Goal: Task Accomplishment & Management: Complete application form

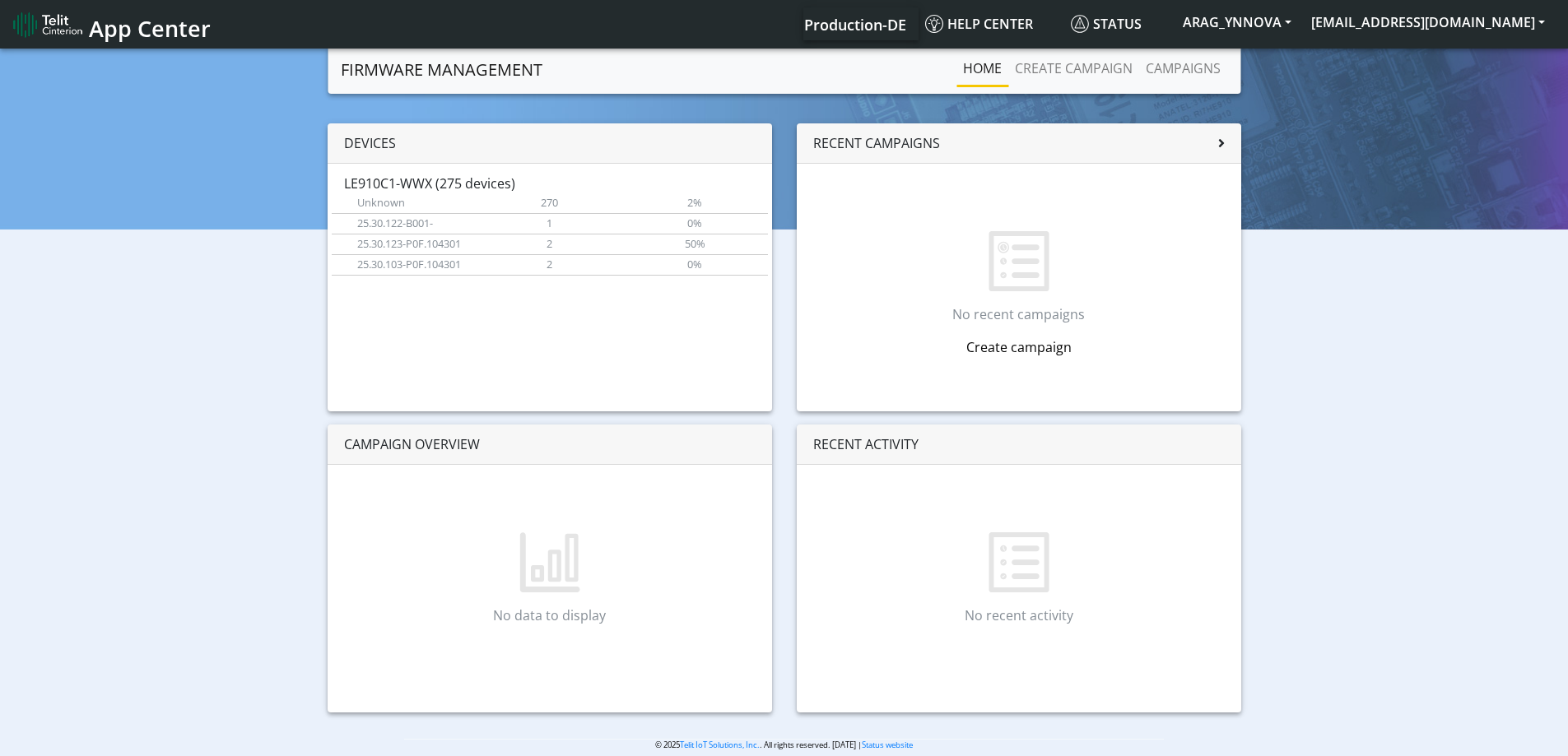
click at [1033, 347] on link "Create campaign" at bounding box center [1018, 347] width 105 height 18
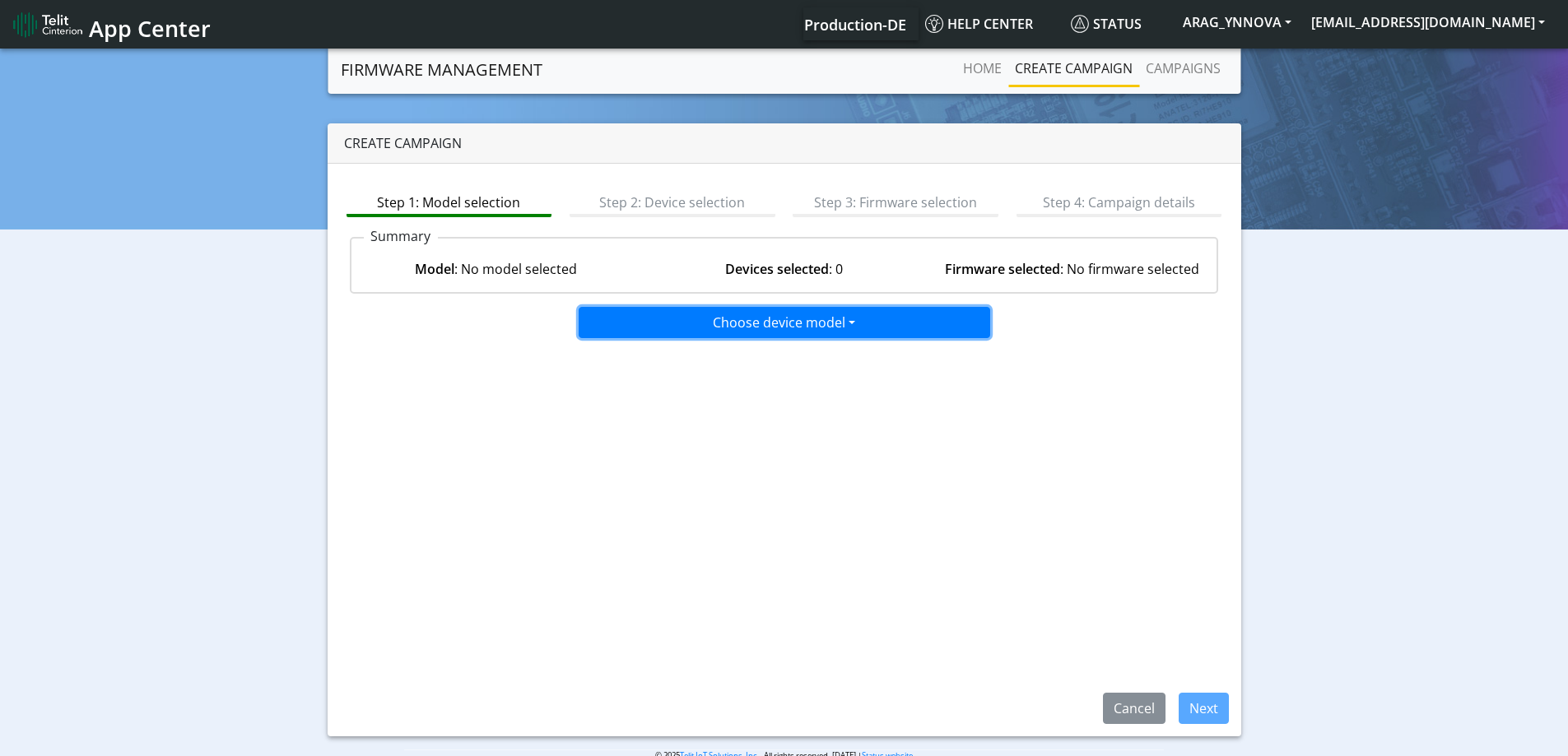
click at [832, 324] on button "Choose device model" at bounding box center [784, 322] width 411 height 31
click at [713, 393] on button "LE910C1-WWX" at bounding box center [785, 385] width 411 height 27
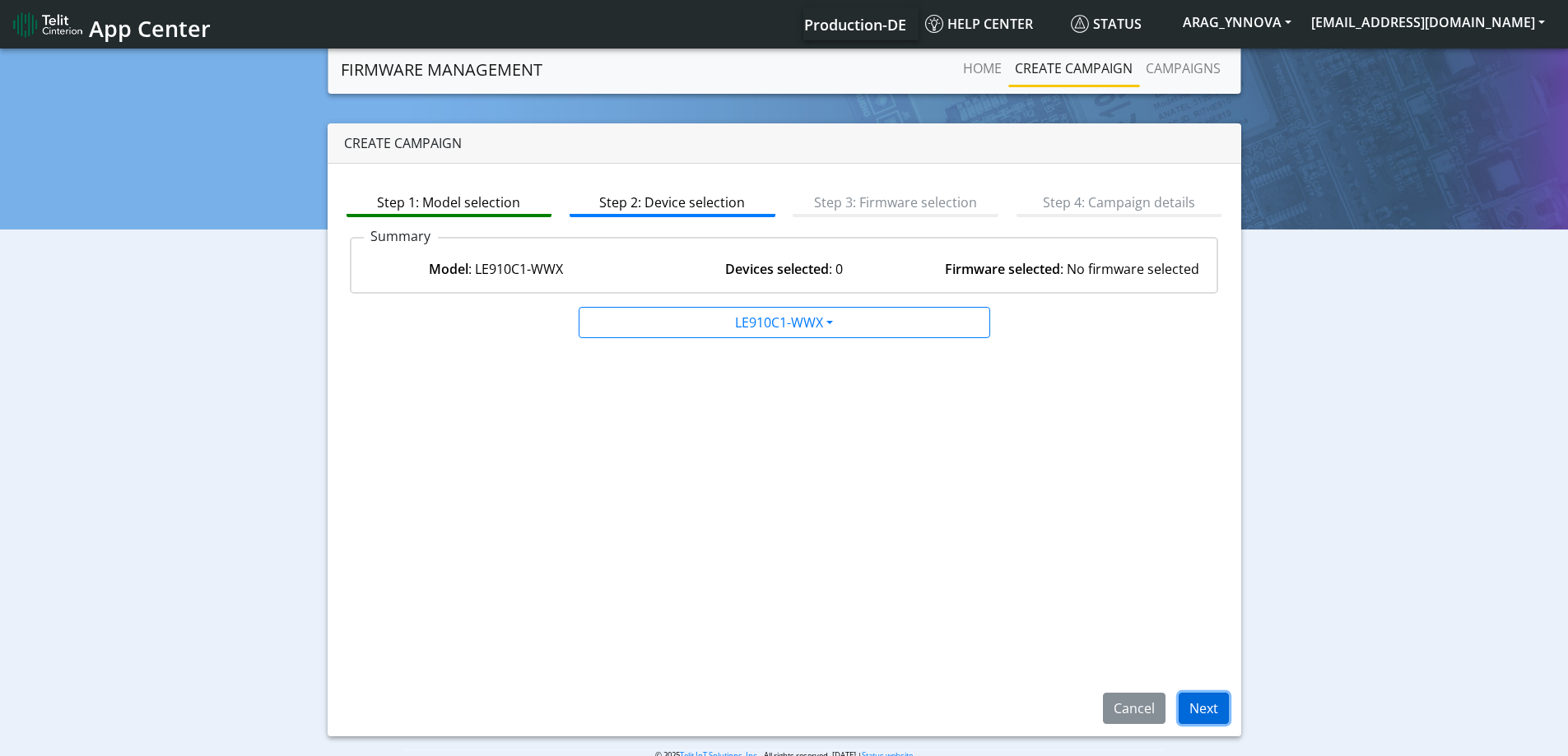
click at [1215, 704] on button "Next" at bounding box center [1204, 708] width 51 height 31
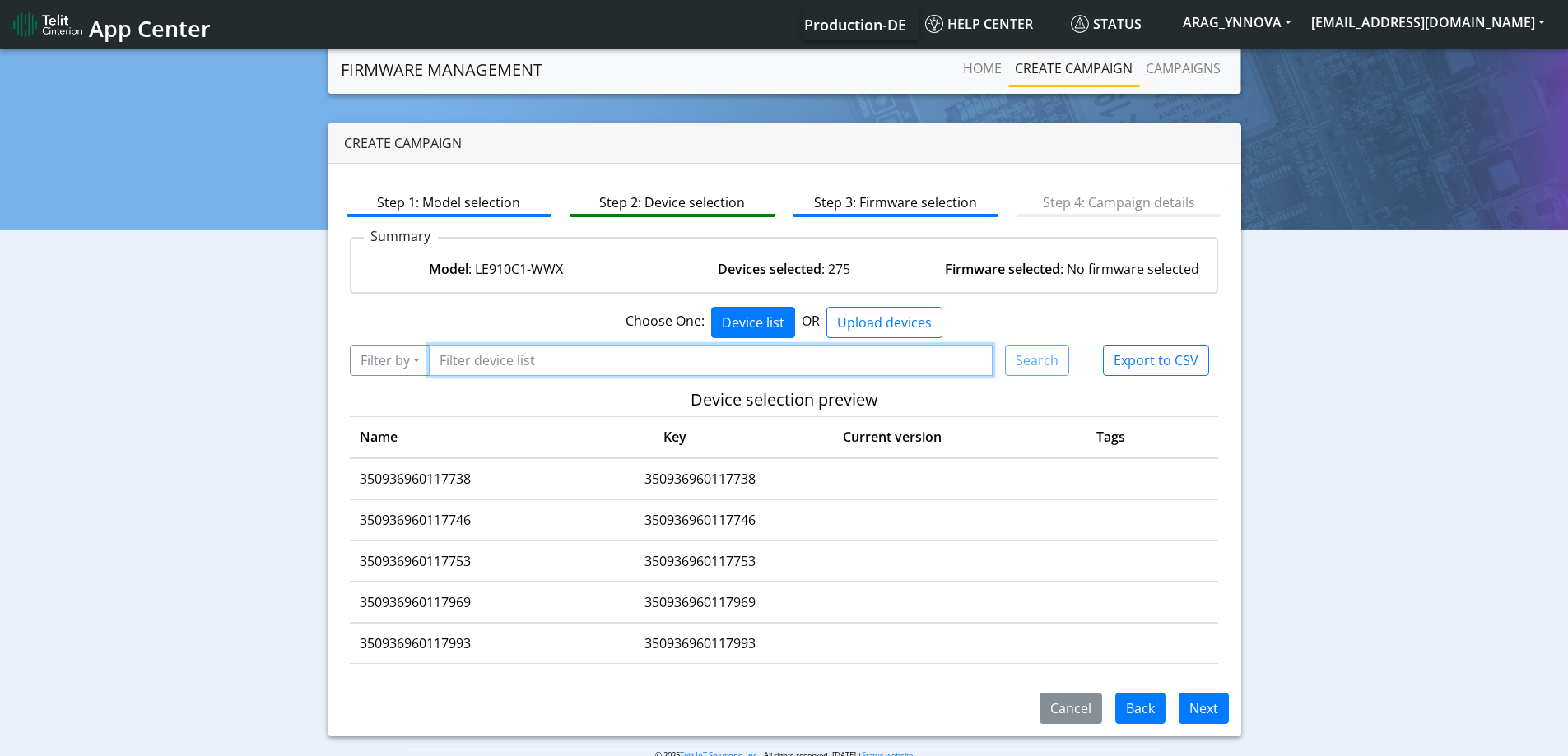
click at [540, 369] on input "Filter device list" at bounding box center [711, 360] width 565 height 31
click at [503, 357] on input "*443" at bounding box center [711, 360] width 565 height 31
drag, startPoint x: 503, startPoint y: 357, endPoint x: 402, endPoint y: 364, distance: 101.2
click at [402, 364] on div "Filter by Query Current firmware version 25.30.103-p0f.104301 25.30.123-p0f.104…" at bounding box center [710, 360] width 720 height 31
click at [512, 370] on input "*443" at bounding box center [711, 360] width 565 height 31
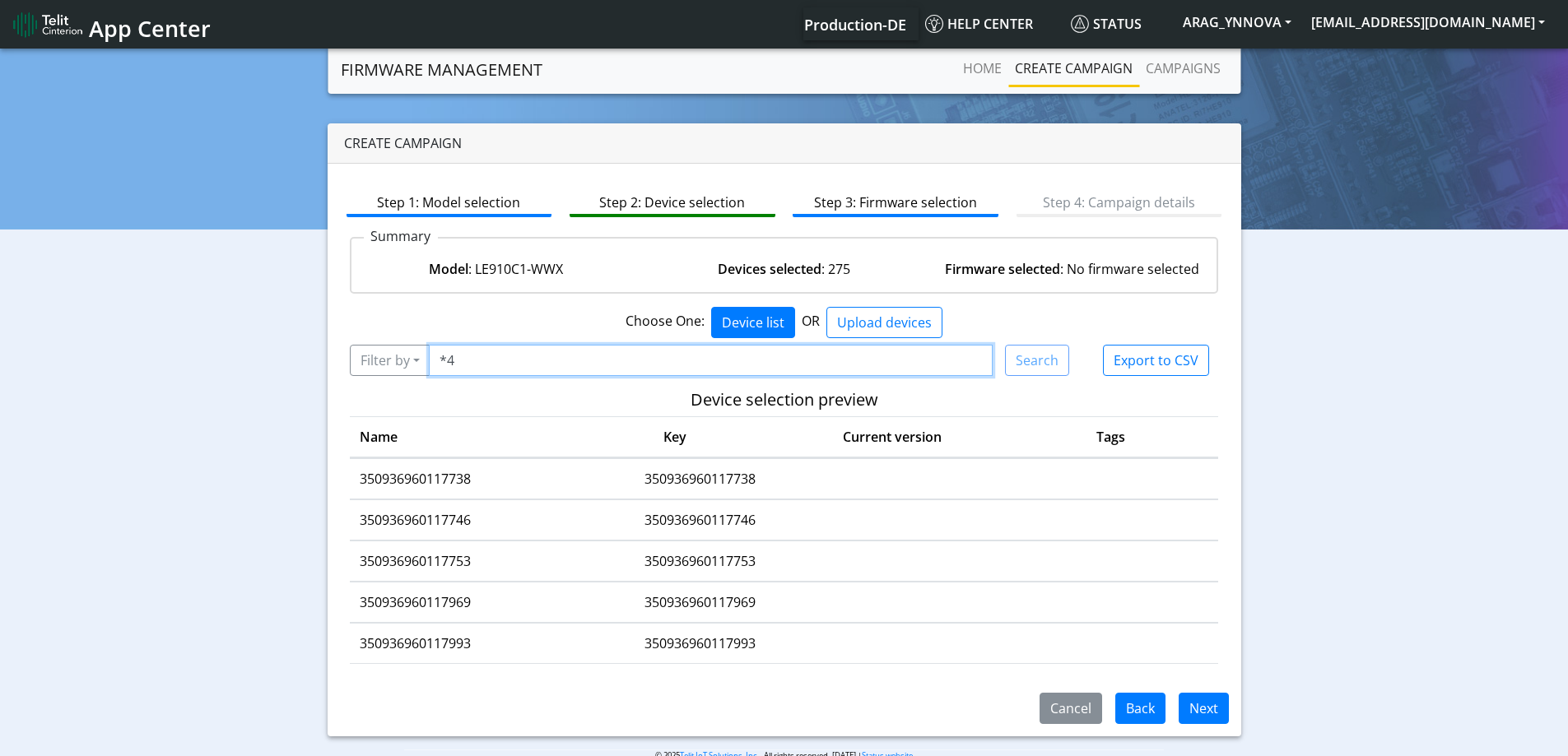
type input "*"
paste input "350936960163443"
type input "350936960163443"
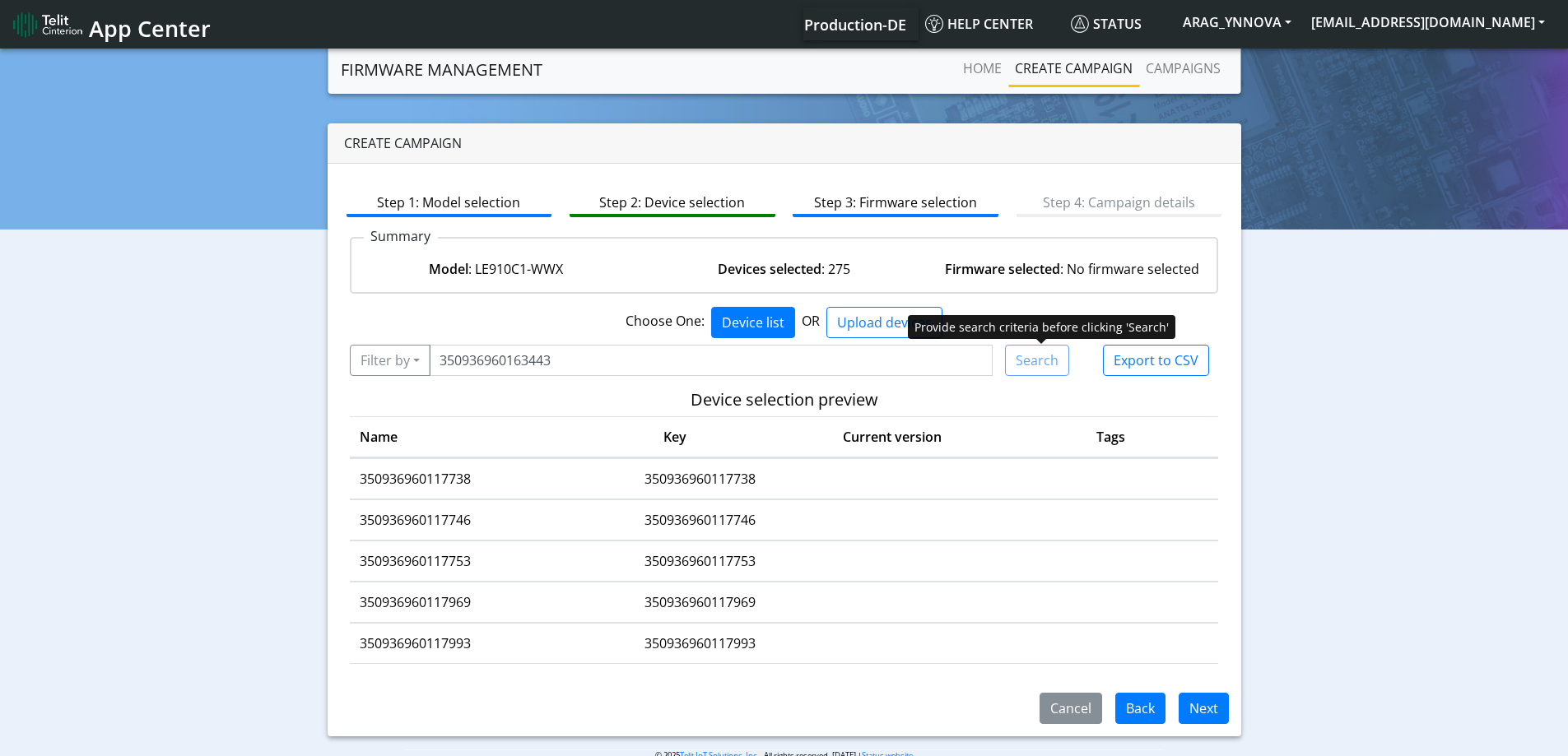
click at [1023, 357] on div "Search" at bounding box center [1037, 360] width 64 height 31
click at [1038, 365] on div "Search" at bounding box center [1037, 360] width 64 height 31
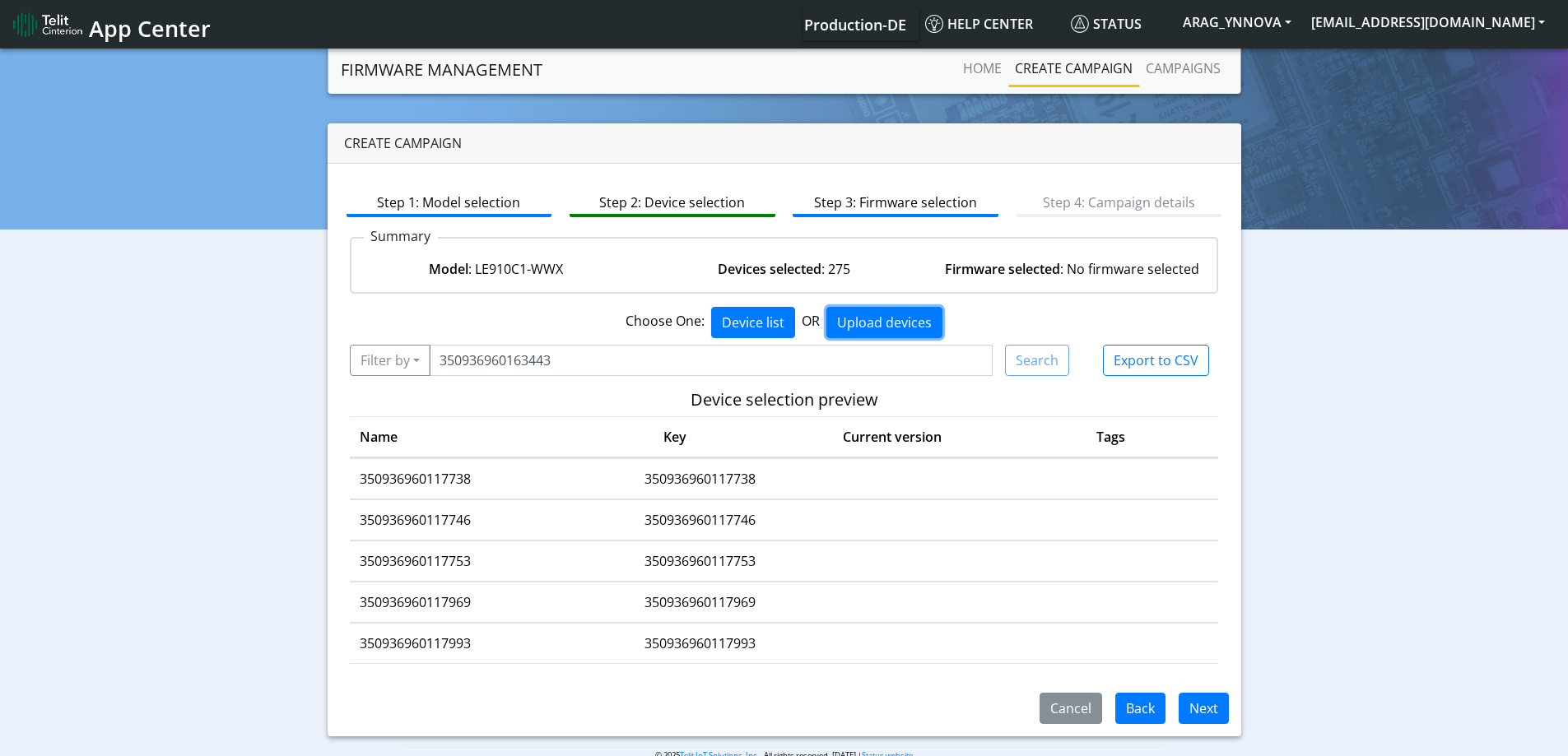
click at [858, 322] on button "Upload devices" at bounding box center [884, 322] width 116 height 31
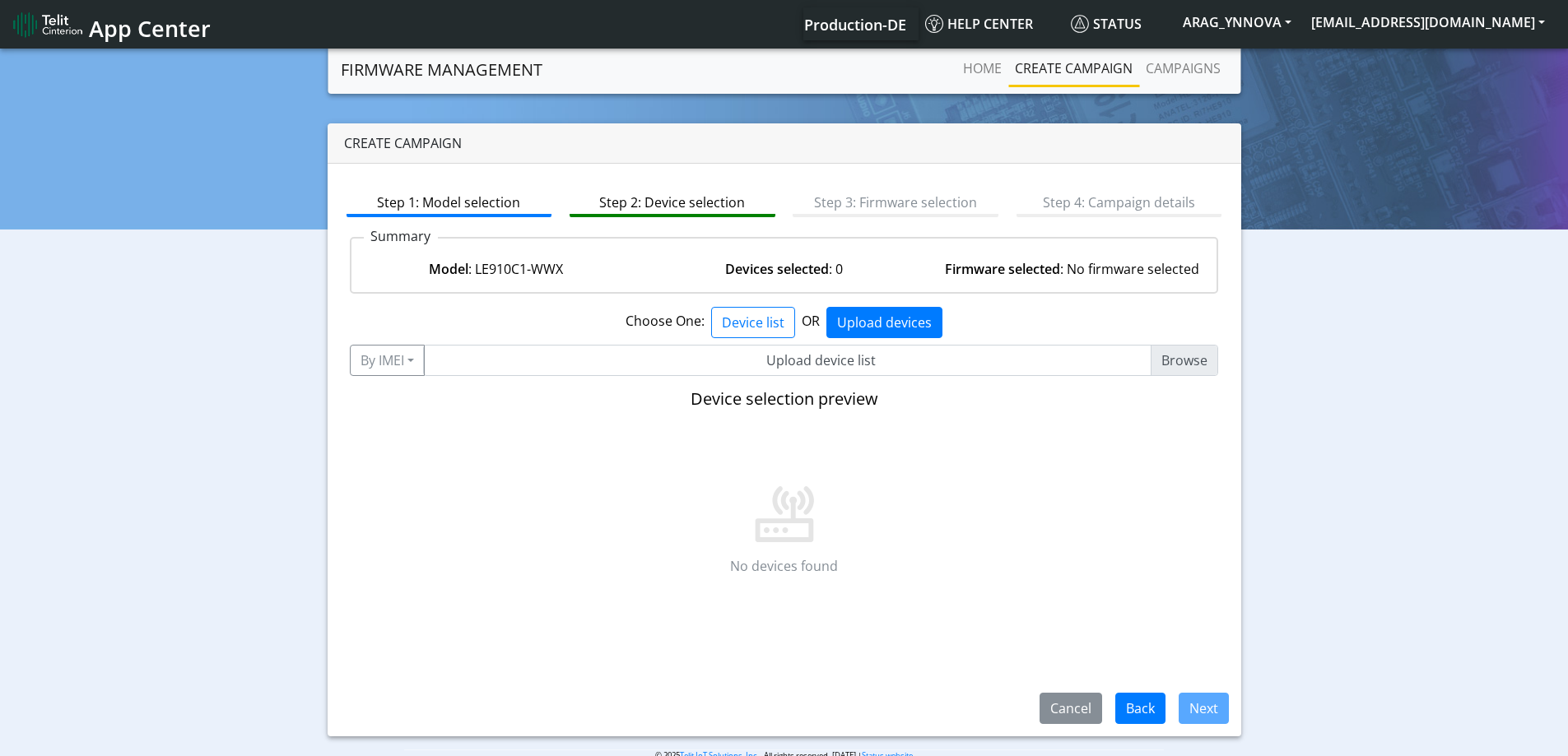
click at [715, 364] on input "Upload device list" at bounding box center [821, 360] width 796 height 31
click at [734, 323] on button "Device list" at bounding box center [753, 322] width 84 height 31
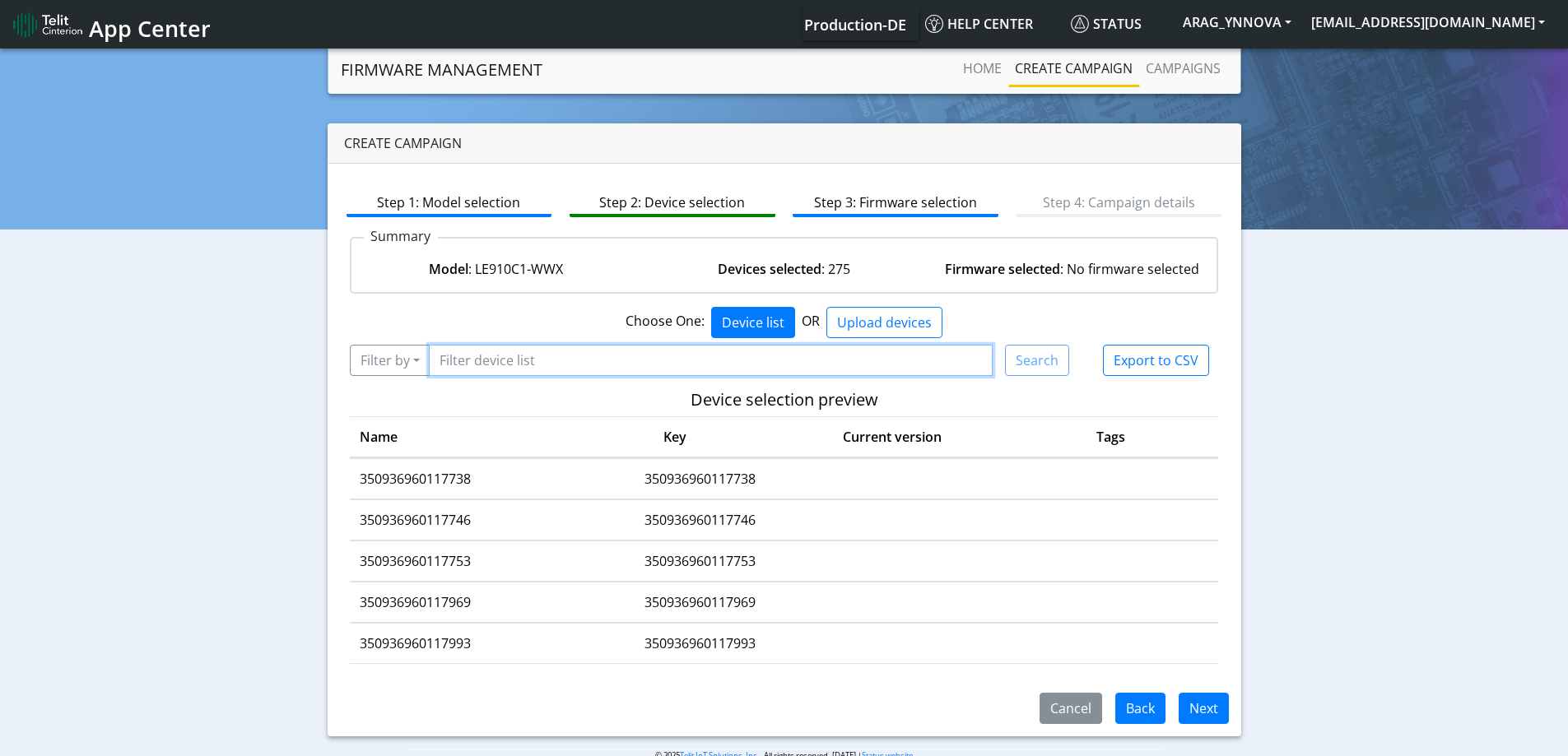
click at [539, 357] on input "Filter device list" at bounding box center [711, 360] width 565 height 31
paste input "350936960163443"
type input "350936960163443"
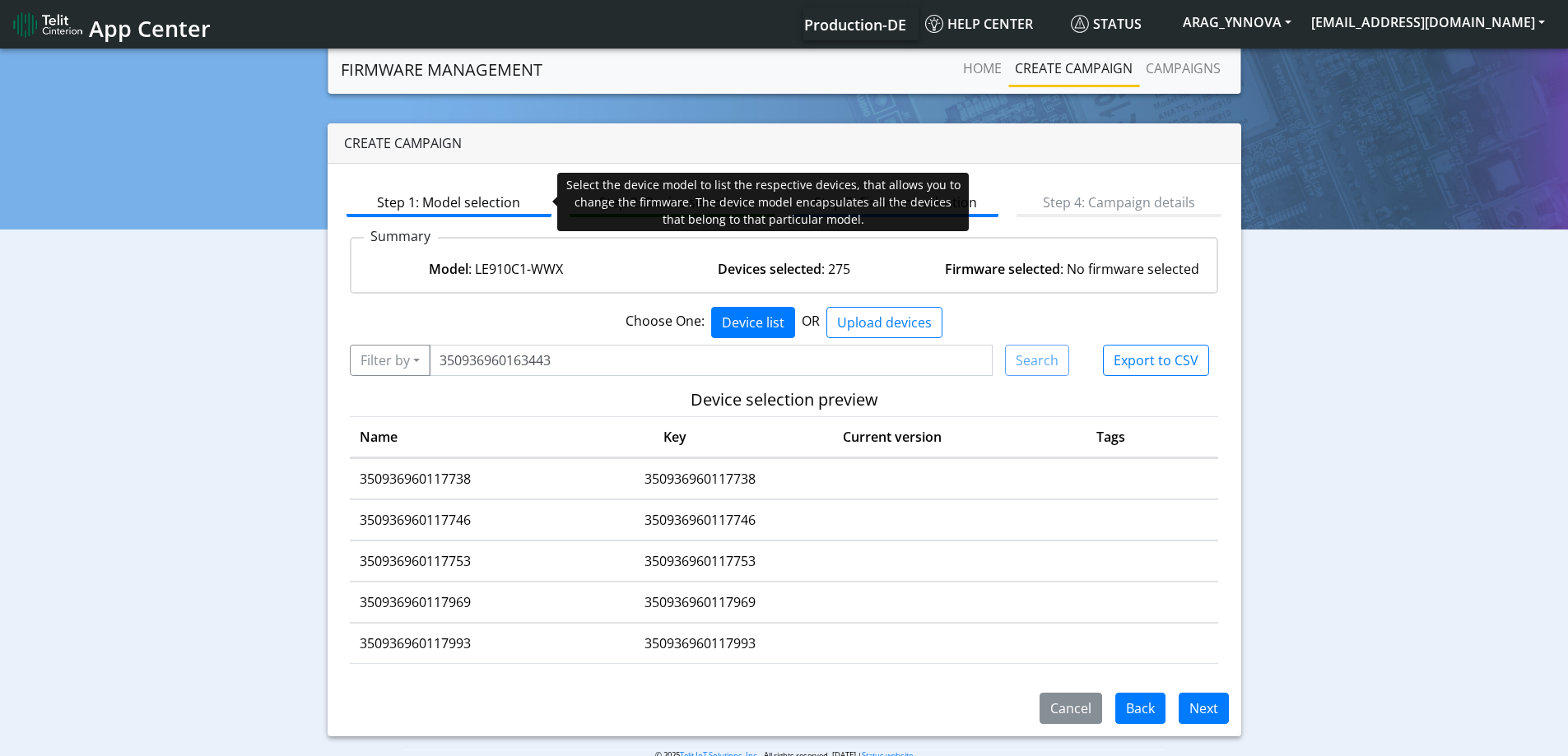
click at [499, 214] on link "Step 1: Model selection" at bounding box center [449, 201] width 206 height 31
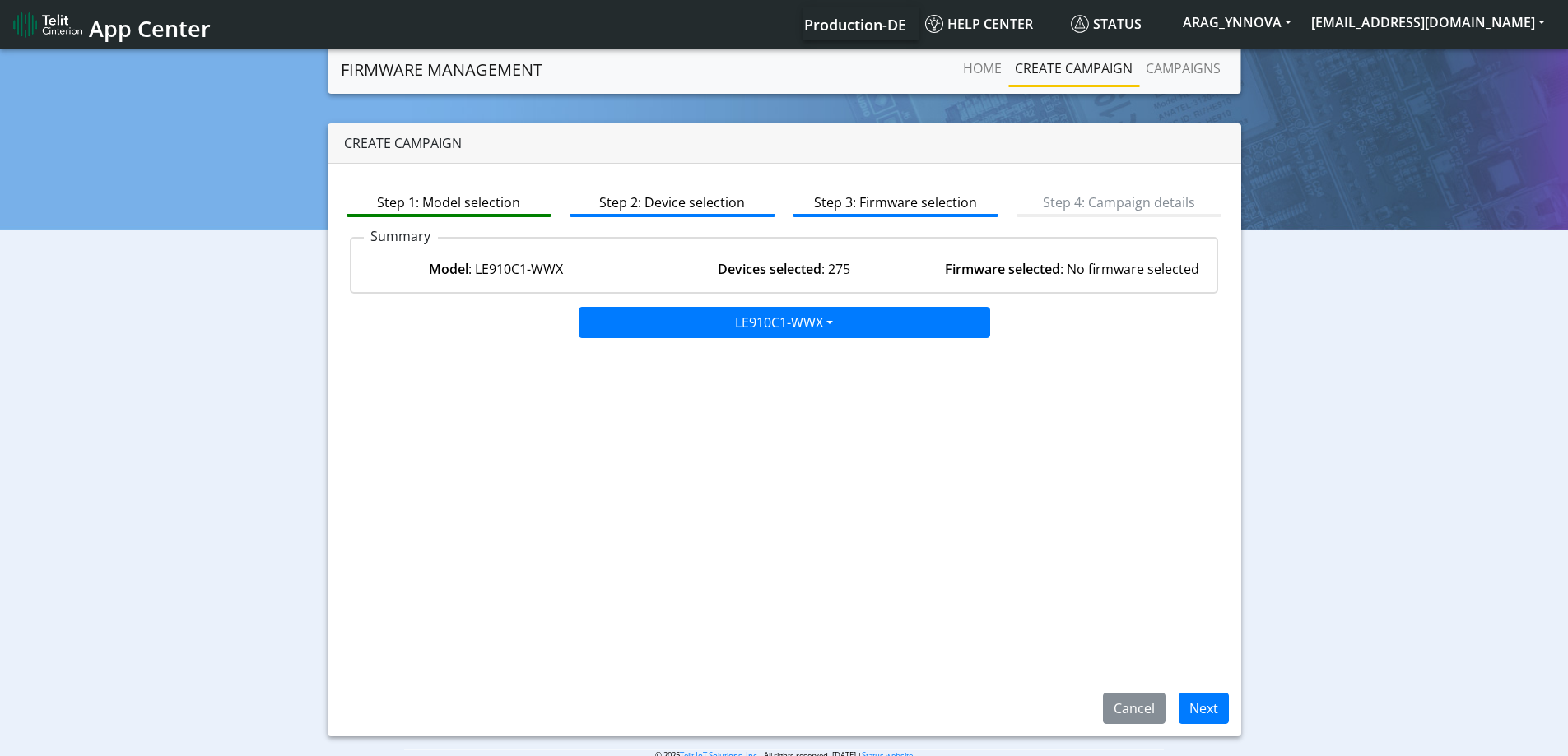
drag, startPoint x: 759, startPoint y: 296, endPoint x: 771, endPoint y: 318, distance: 25.1
click at [766, 313] on div "Step 1: Model selection Step 2: Device selection Step 3: Firmware selection Ste…" at bounding box center [784, 450] width 914 height 573
click at [771, 318] on button "LE910C1-WWX" at bounding box center [784, 322] width 411 height 31
click at [746, 351] on button "Default" at bounding box center [785, 358] width 411 height 27
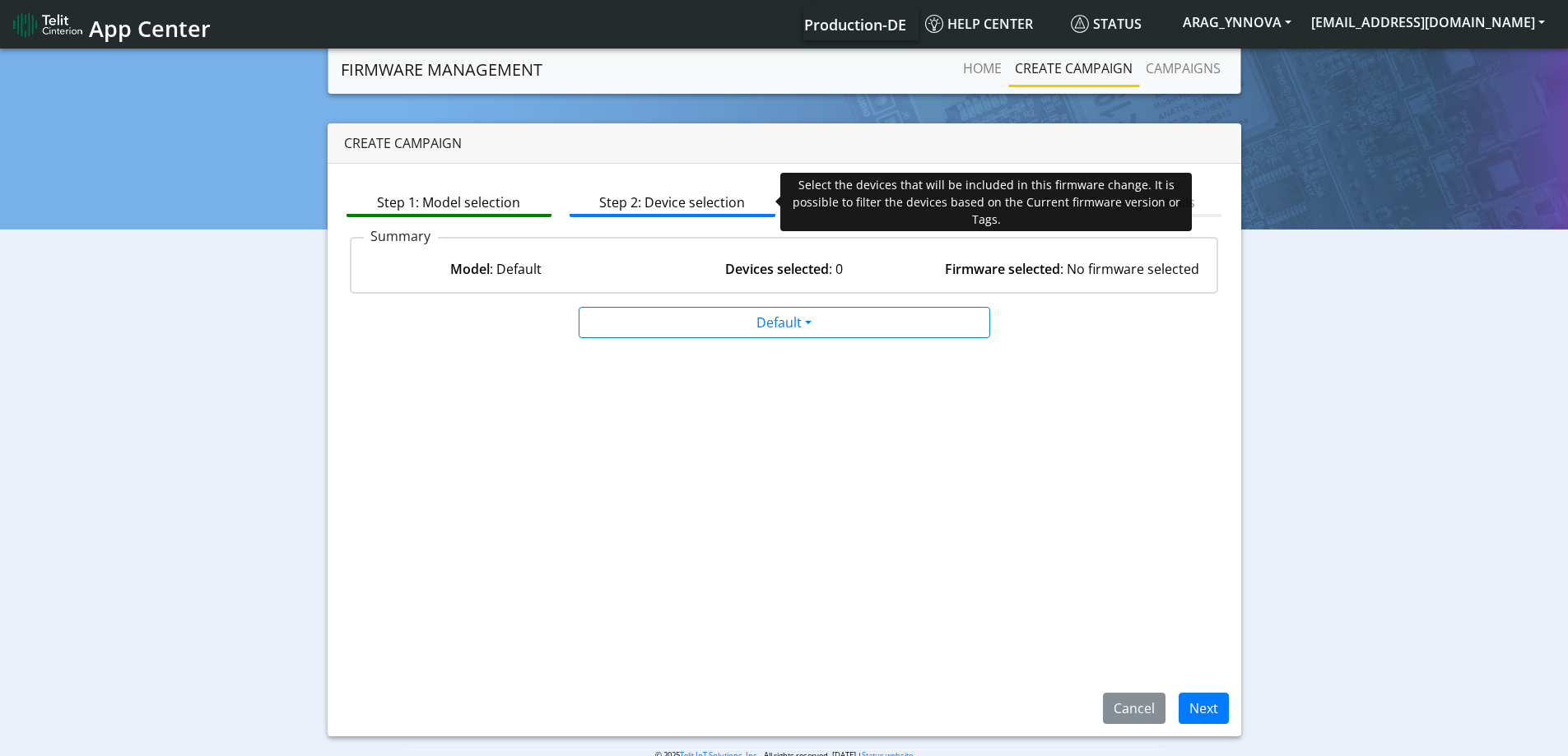
click at [630, 198] on link "Step 2: Device selection" at bounding box center [673, 201] width 206 height 31
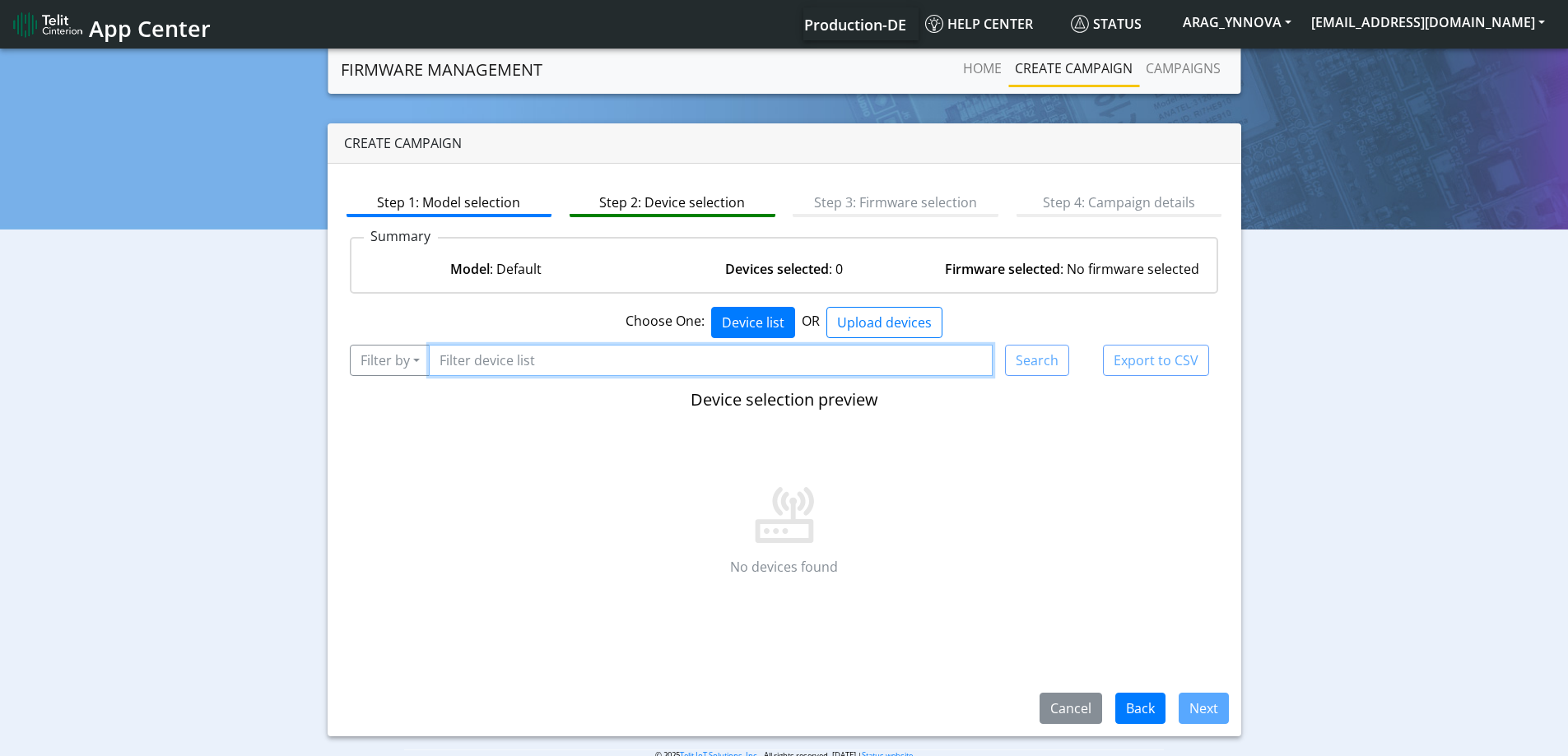
click at [612, 360] on input "Filter device list" at bounding box center [711, 360] width 565 height 31
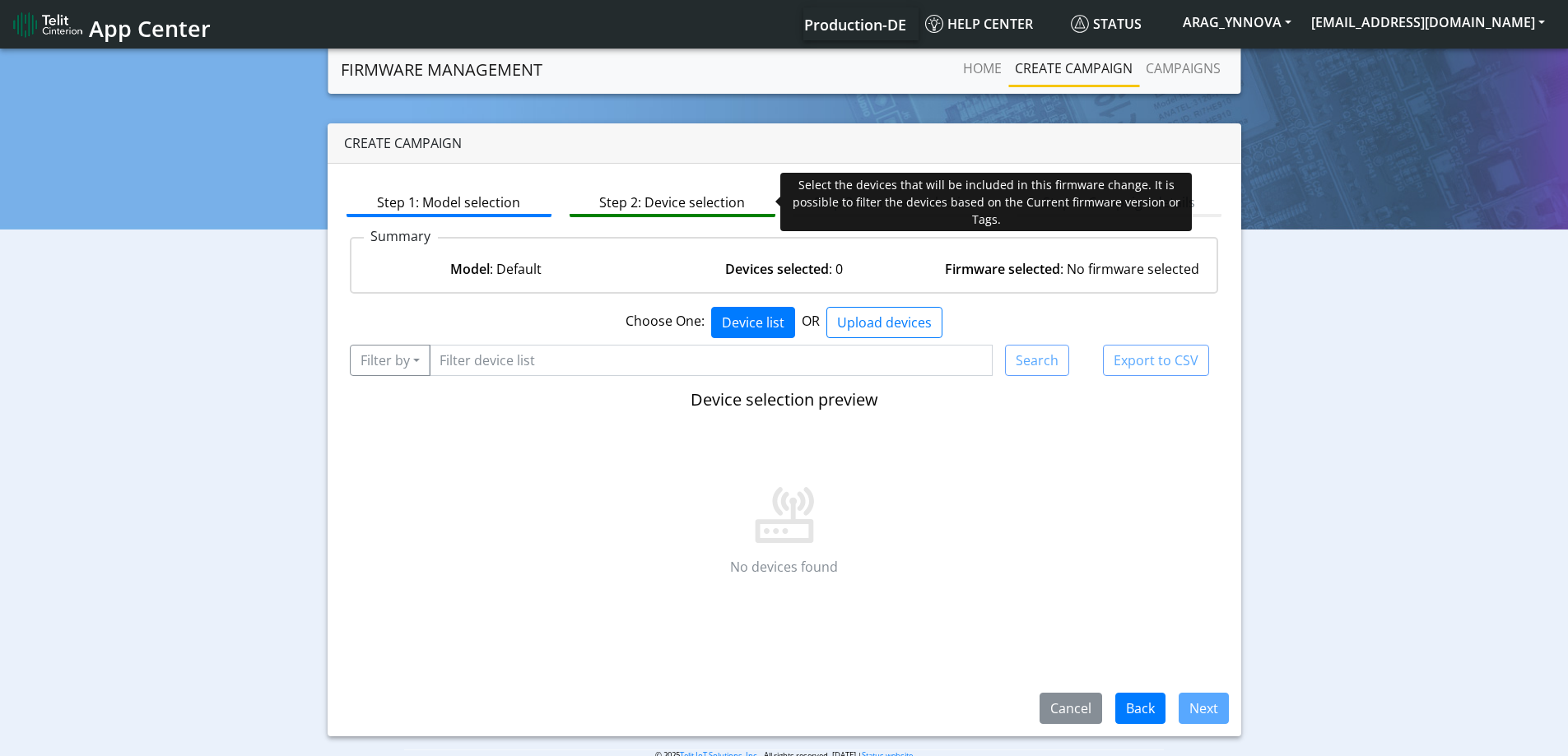
click at [621, 202] on link "Step 2: Device selection" at bounding box center [673, 201] width 206 height 31
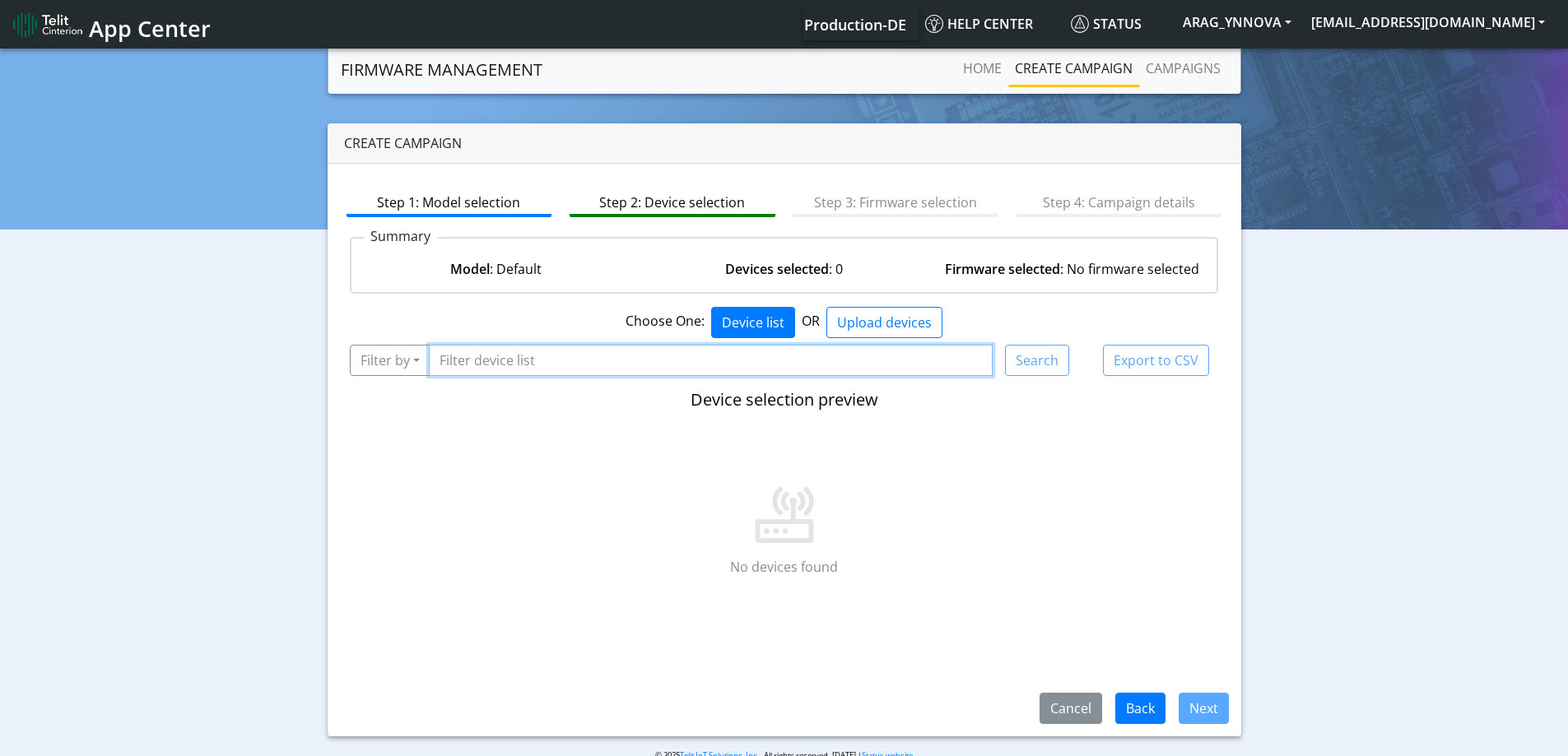
click at [583, 371] on input "Filter device list" at bounding box center [711, 360] width 565 height 31
paste input "350936960163443"
type input "350936960163443"
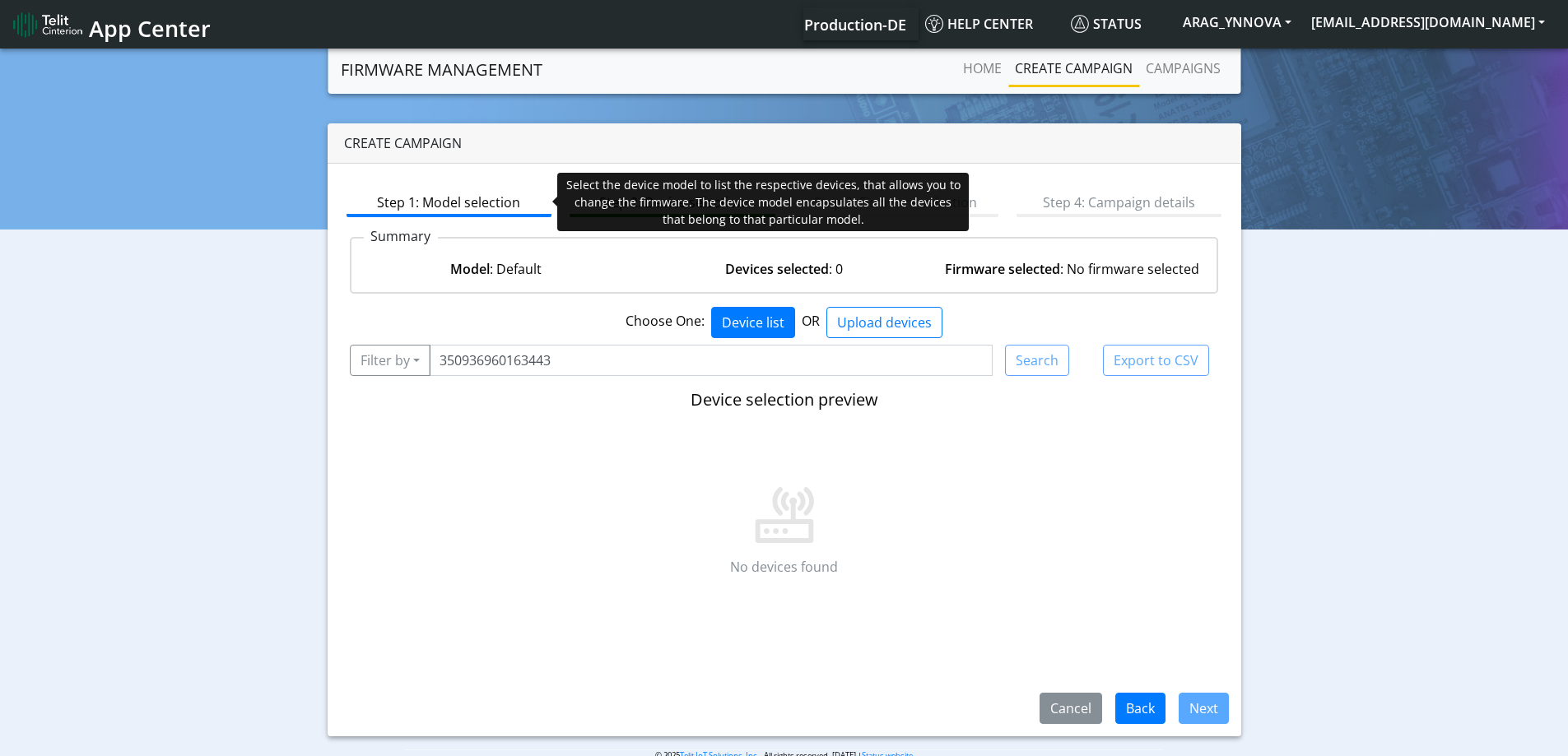
click at [476, 197] on link "Step 1: Model selection" at bounding box center [449, 201] width 206 height 31
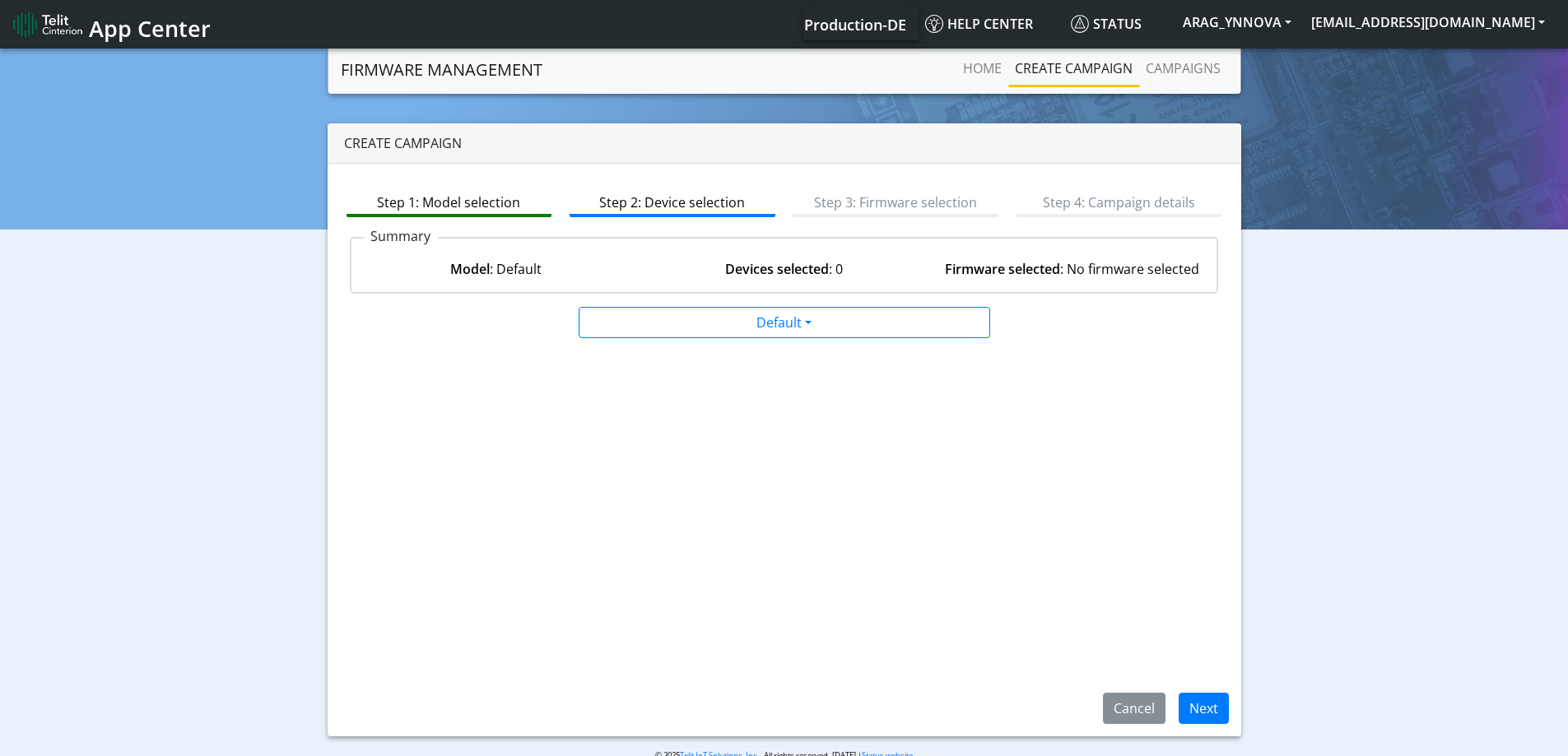
drag, startPoint x: 605, startPoint y: 279, endPoint x: 617, endPoint y: 290, distance: 16.3
click at [607, 281] on div "Model : Default Devices selected : 0 Firmware selected : No firmware selected" at bounding box center [784, 269] width 866 height 46
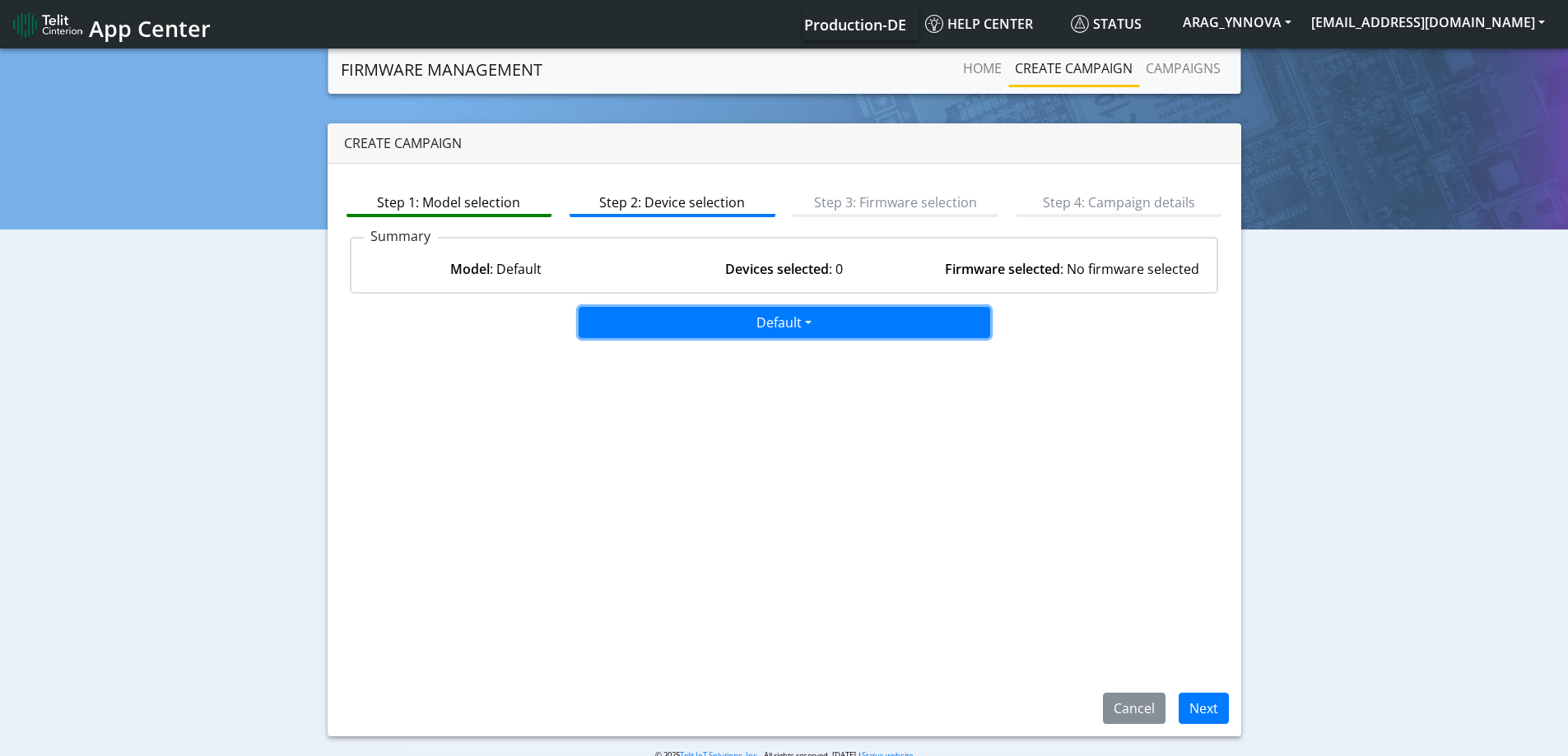
drag, startPoint x: 632, startPoint y: 308, endPoint x: 636, endPoint y: 326, distance: 18.4
click at [633, 314] on button "Default" at bounding box center [784, 322] width 411 height 31
click at [660, 386] on button "LE910C1-WWX" at bounding box center [785, 385] width 411 height 27
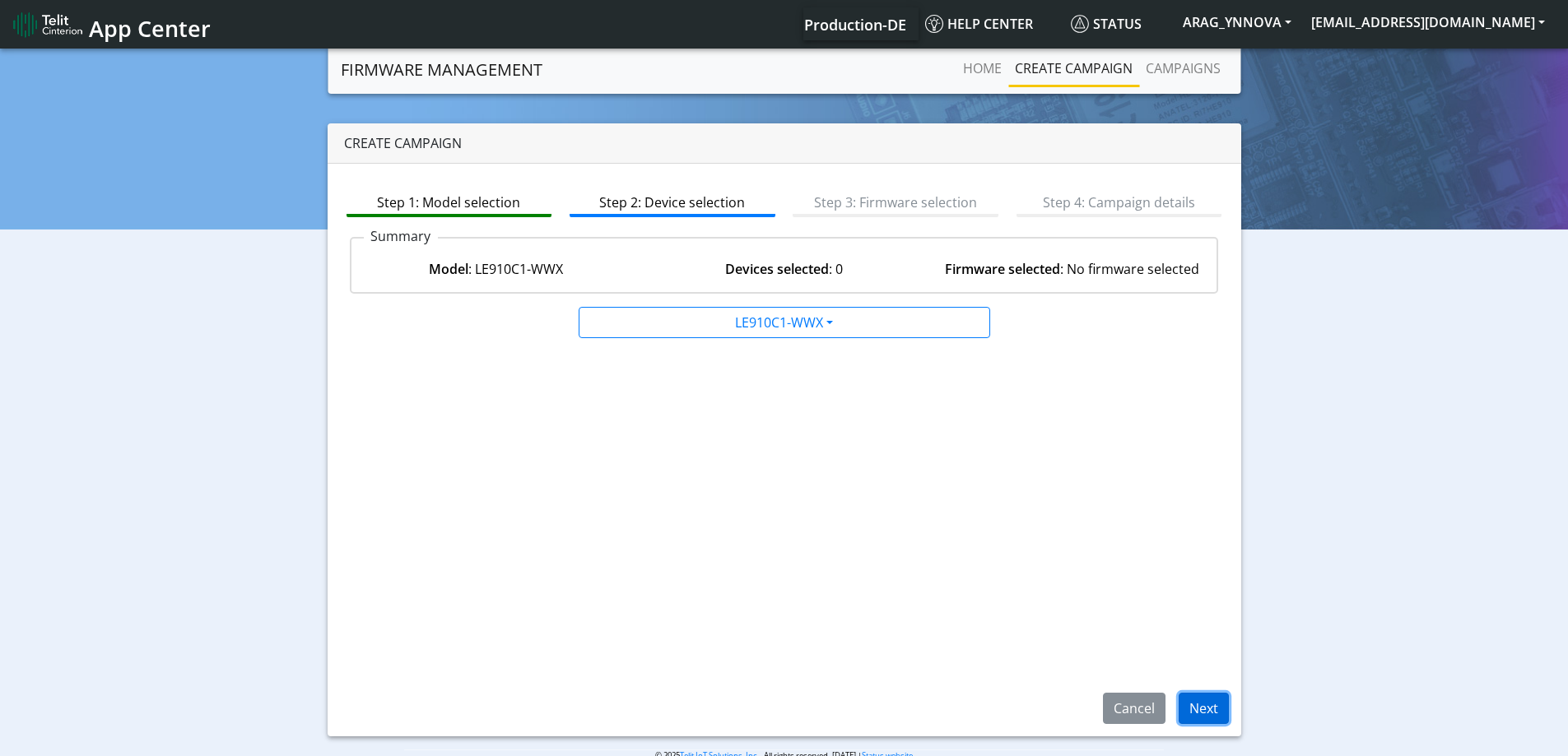
click at [1203, 716] on button "Next" at bounding box center [1204, 708] width 51 height 31
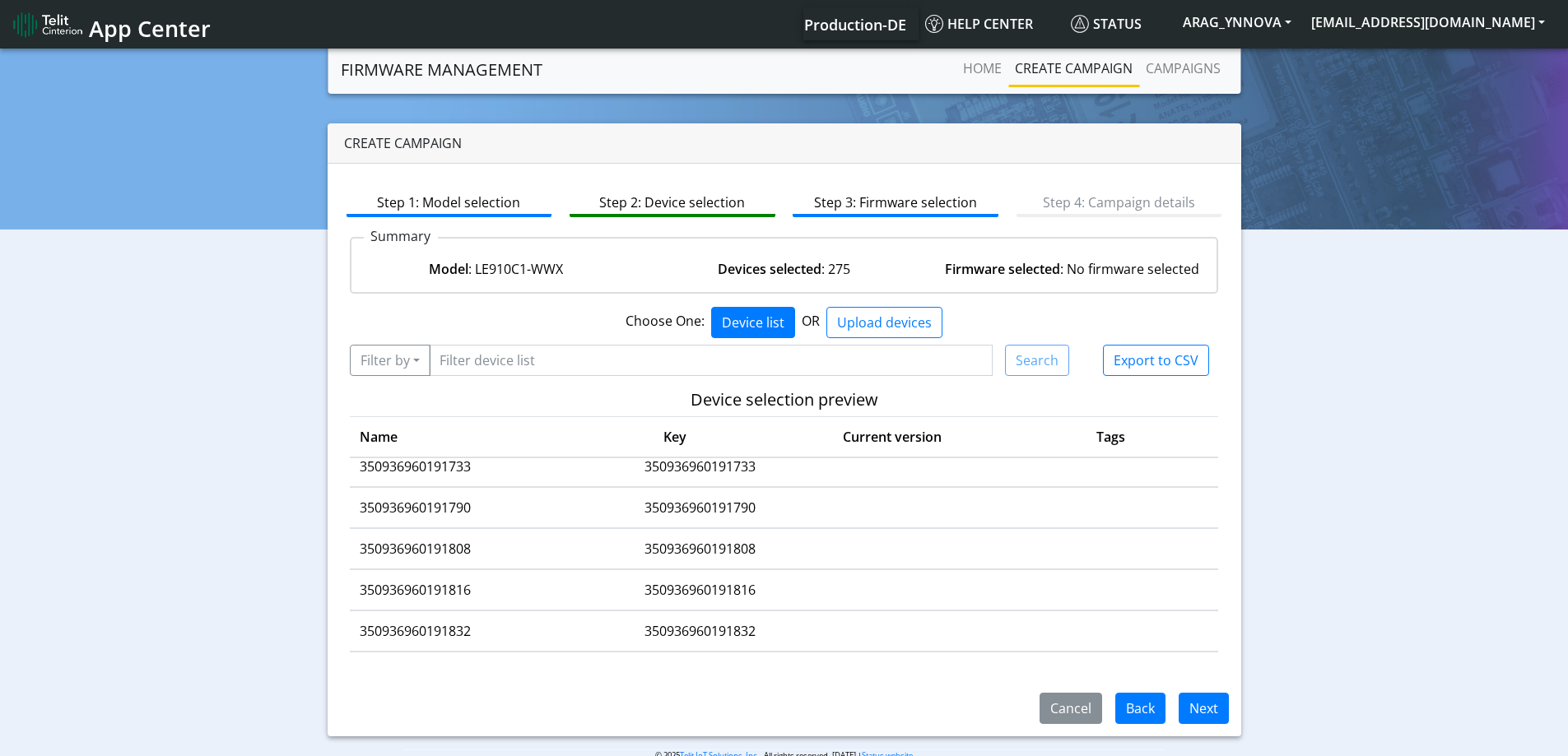
scroll to position [11110, 0]
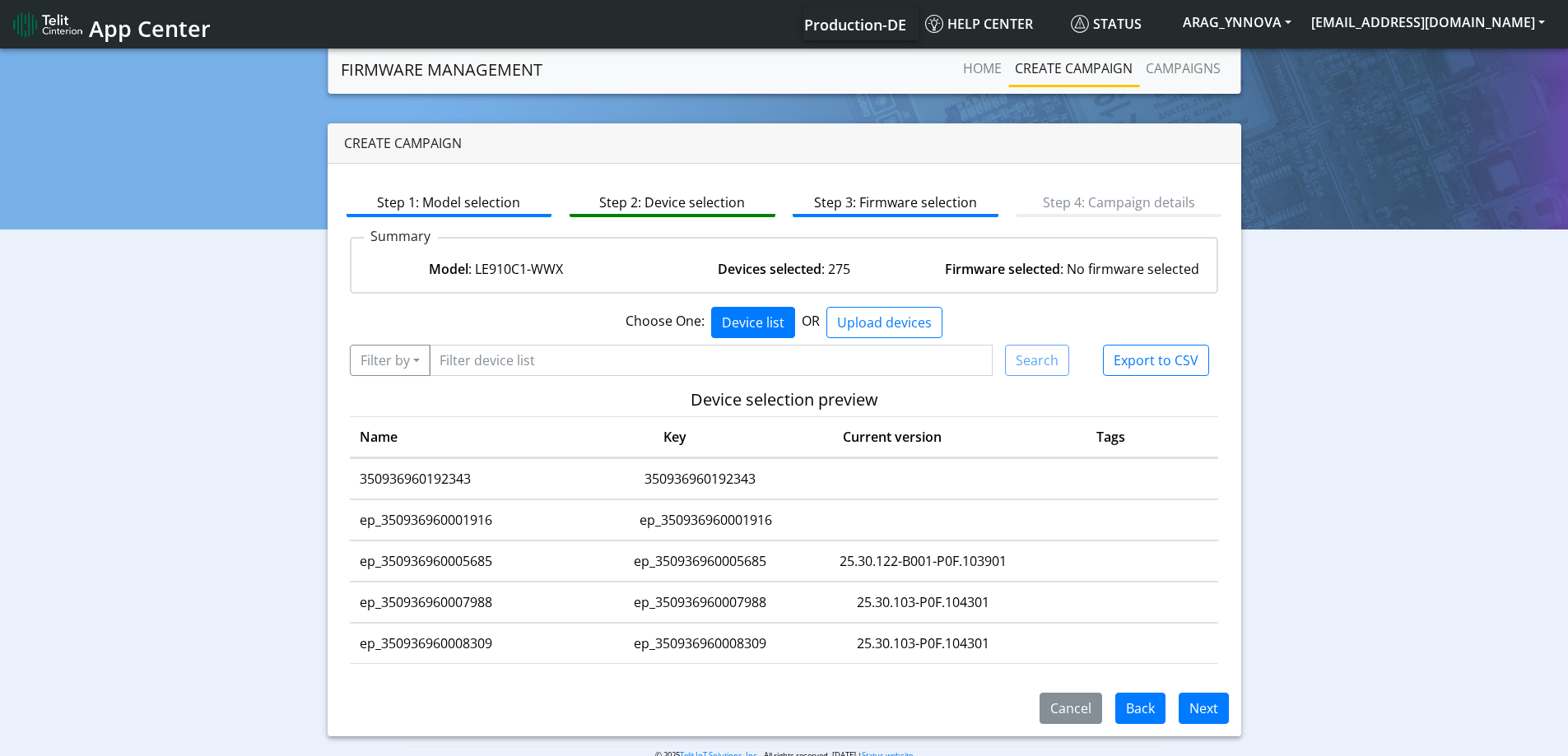
click at [593, 569] on td "ep_350936960005685" at bounding box center [700, 561] width 234 height 40
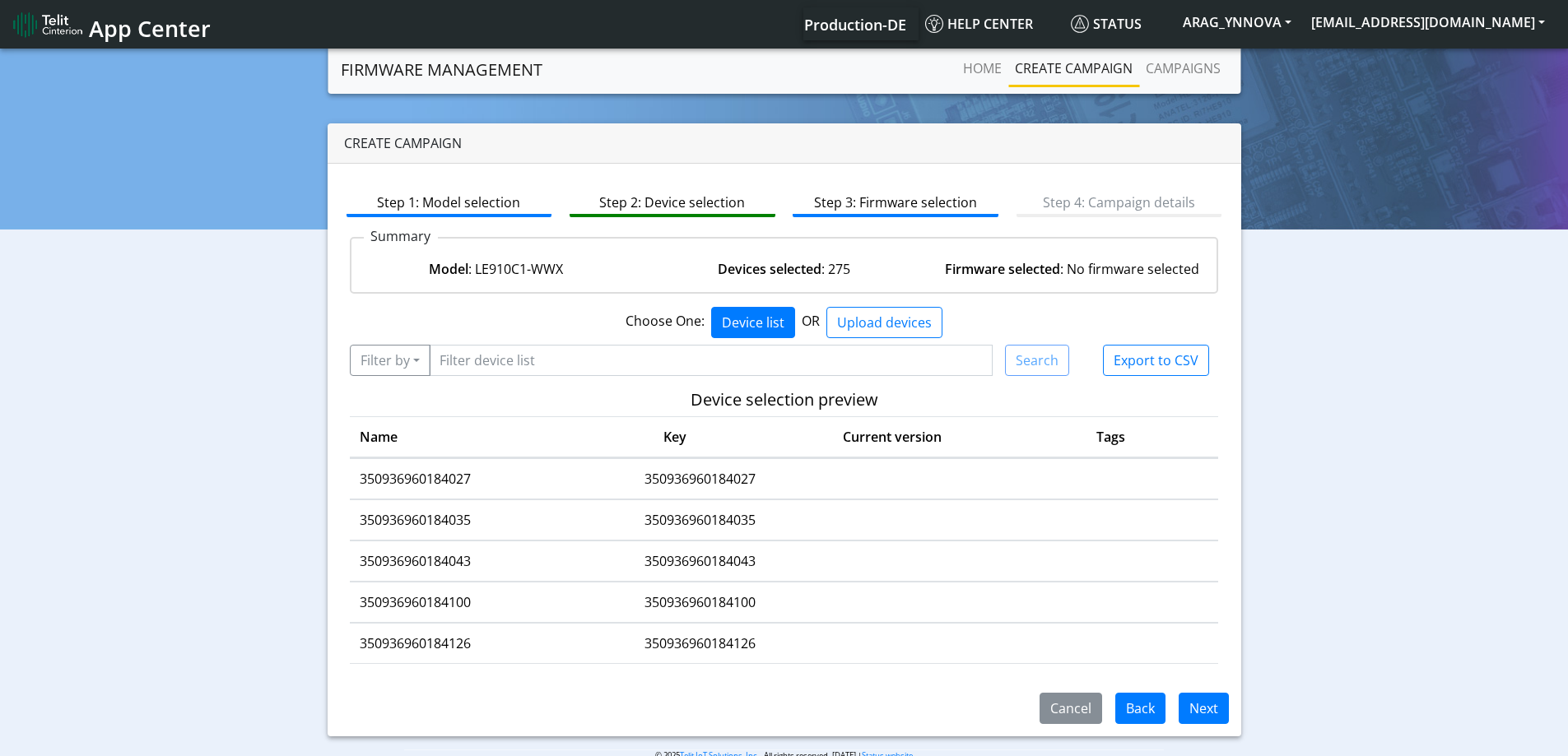
scroll to position [7818, 0]
click at [865, 323] on button "Upload devices" at bounding box center [884, 322] width 116 height 31
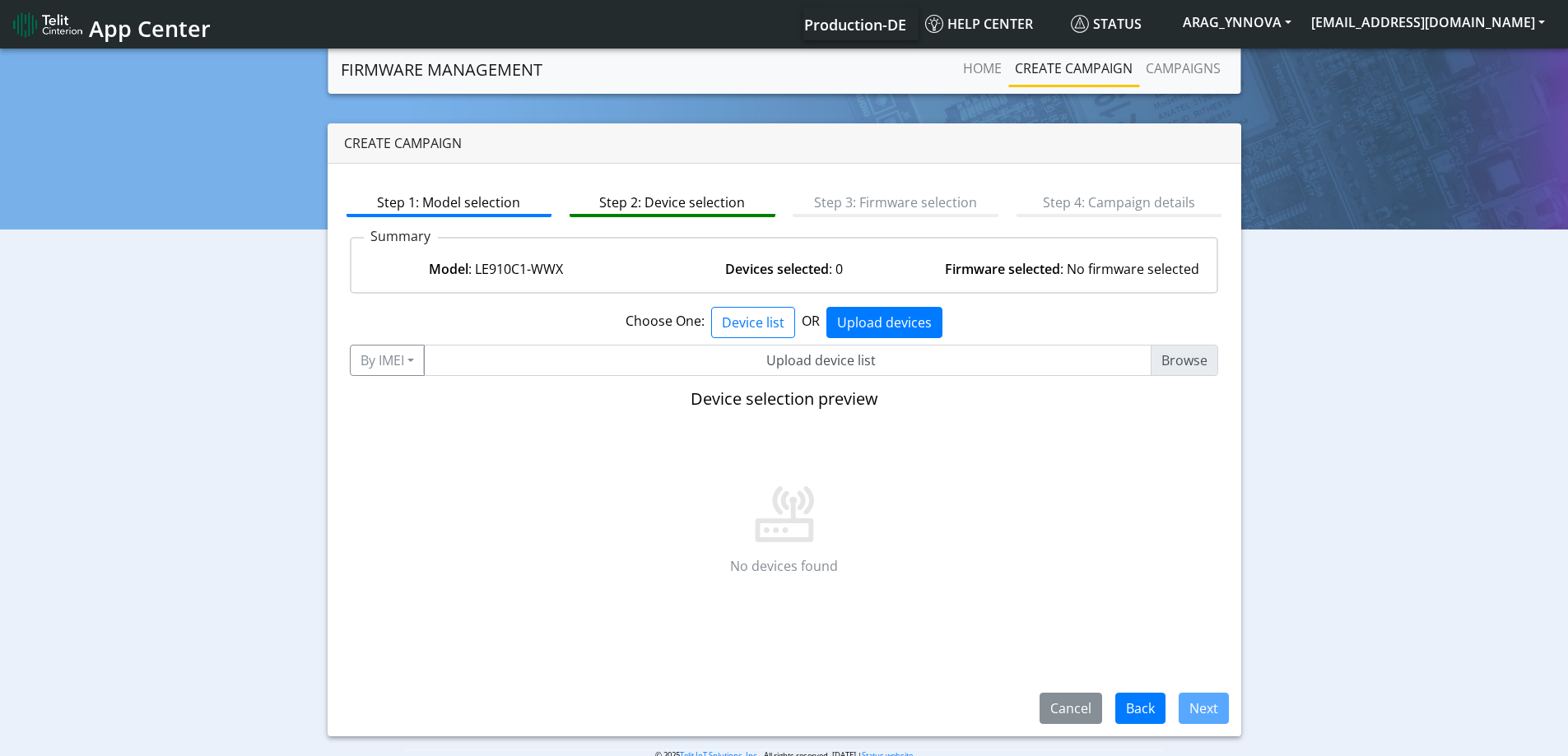
click at [946, 368] on input "Upload device list" at bounding box center [821, 360] width 796 height 31
click at [745, 332] on button "Device list" at bounding box center [753, 322] width 84 height 31
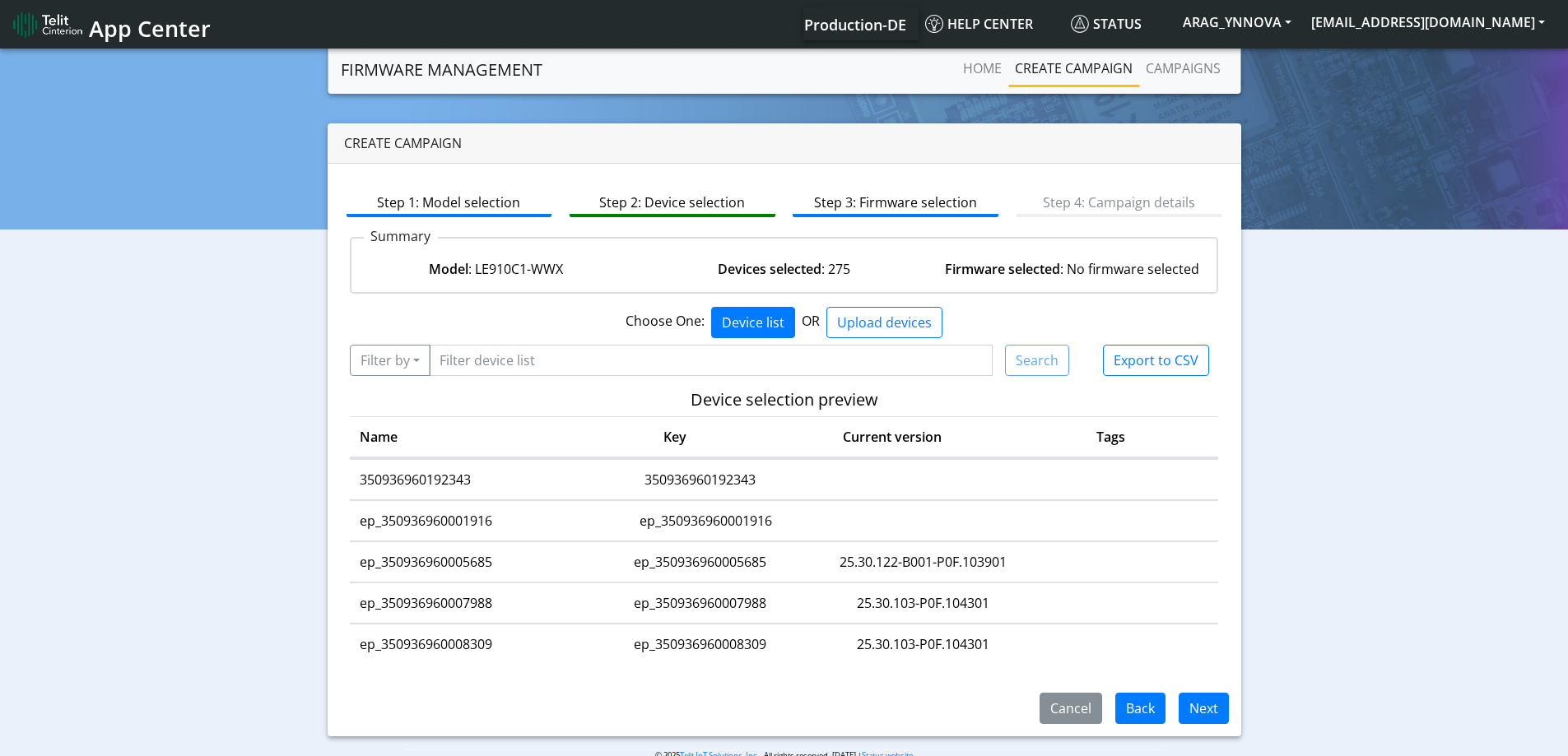
scroll to position [11110, 0]
click at [1163, 58] on link "Campaigns" at bounding box center [1182, 67] width 88 height 33
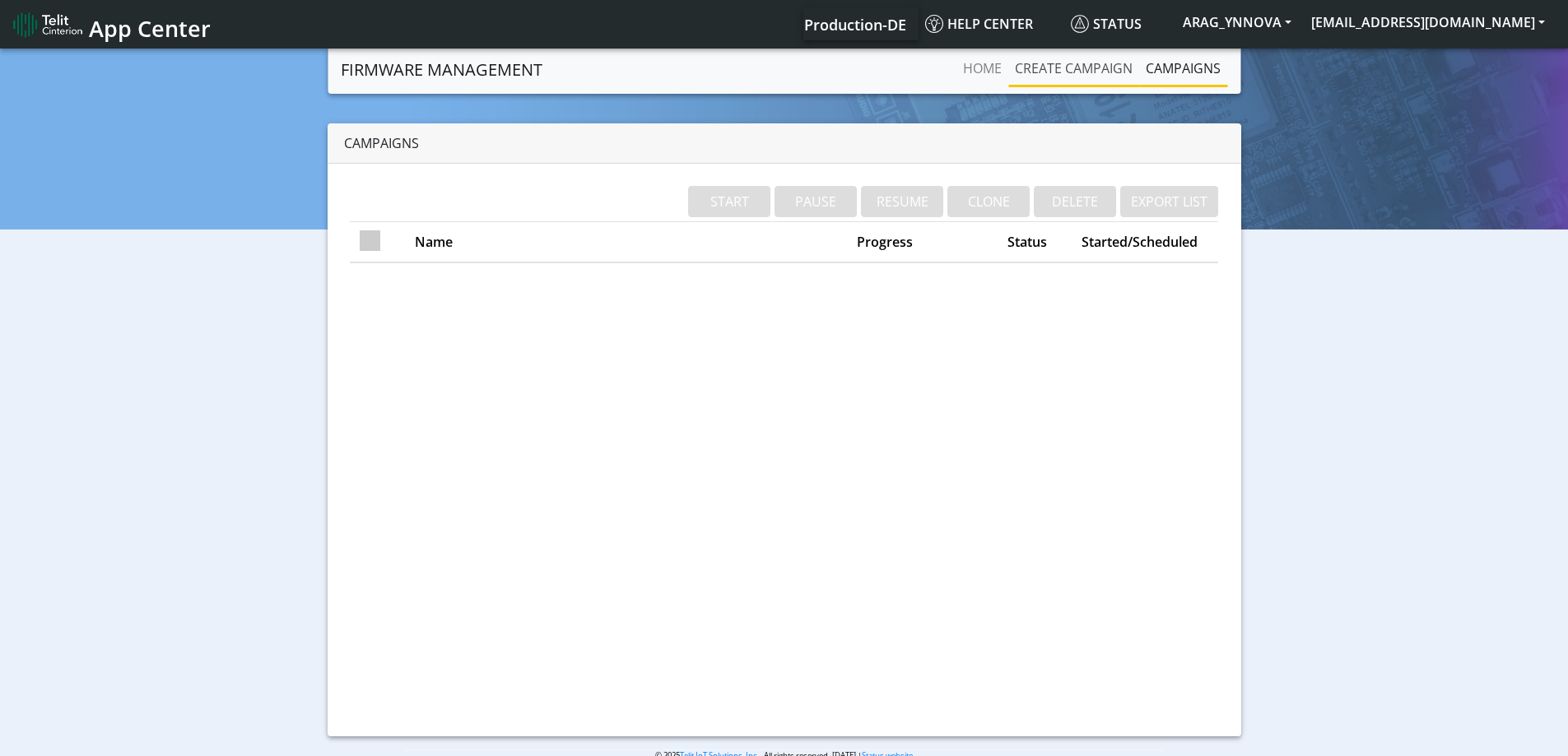
click at [1062, 66] on link "Create campaign" at bounding box center [1073, 67] width 131 height 33
